Goal: Information Seeking & Learning: Learn about a topic

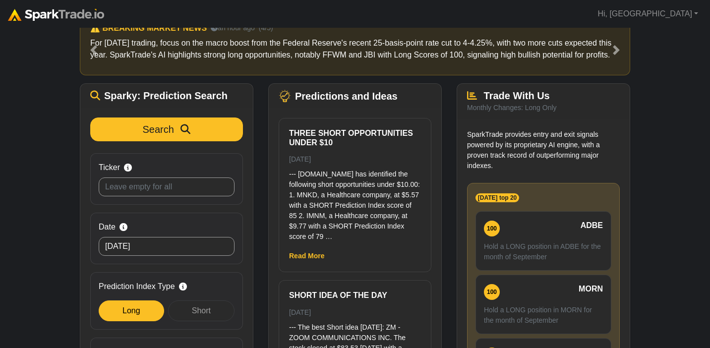
scroll to position [65, 0]
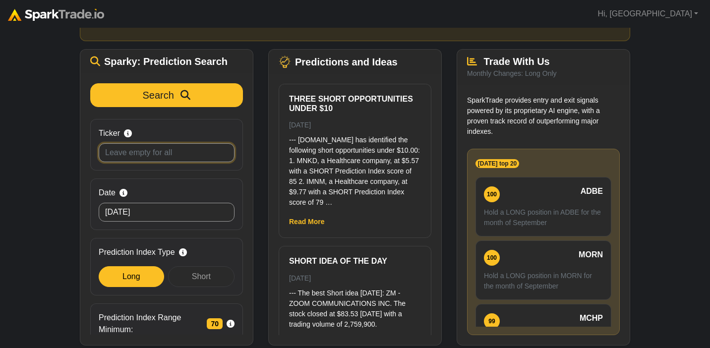
click at [132, 149] on input "Ticker Search by stock symbol. Leave blank to view all predicitons." at bounding box center [167, 152] width 136 height 19
type input "tsla"
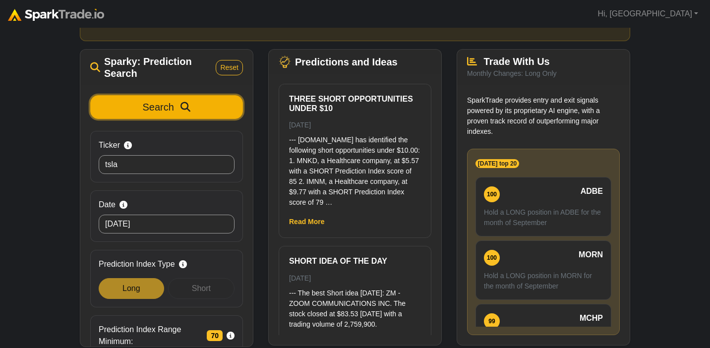
click at [187, 110] on icon "submit" at bounding box center [185, 107] width 10 height 10
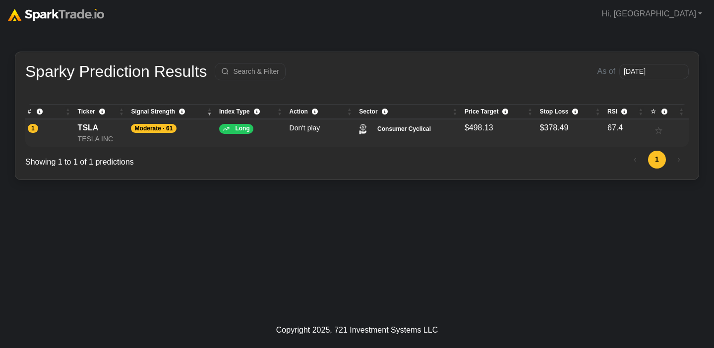
click at [93, 143] on div "TESLA INC" at bounding box center [102, 139] width 49 height 10
